Goal: Navigation & Orientation: Find specific page/section

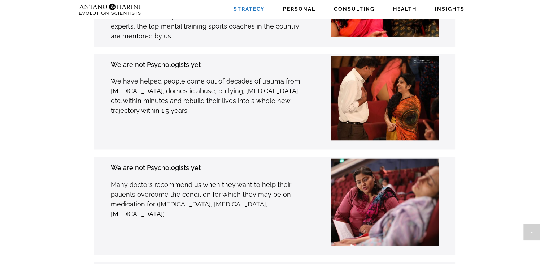
scroll to position [1228, 0]
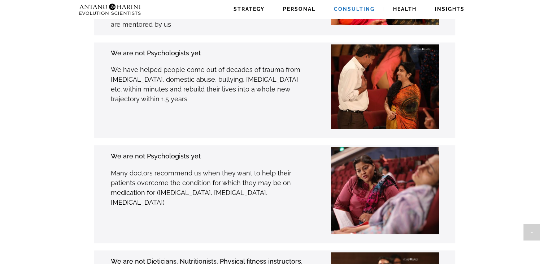
click at [362, 9] on span "Consulting" at bounding box center [354, 9] width 41 height 6
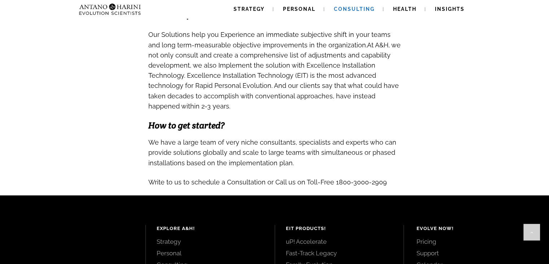
scroll to position [768, 0]
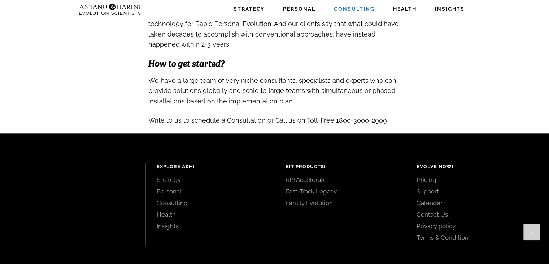
click at [426, 181] on link "Pricing" at bounding box center [475, 180] width 116 height 8
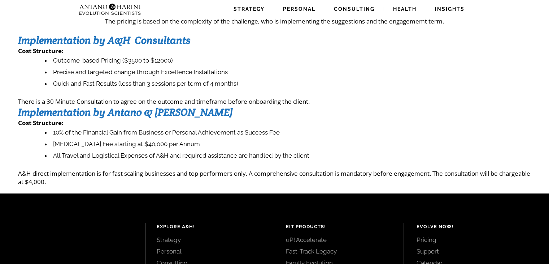
scroll to position [87, 0]
